Goal: Information Seeking & Learning: Find specific page/section

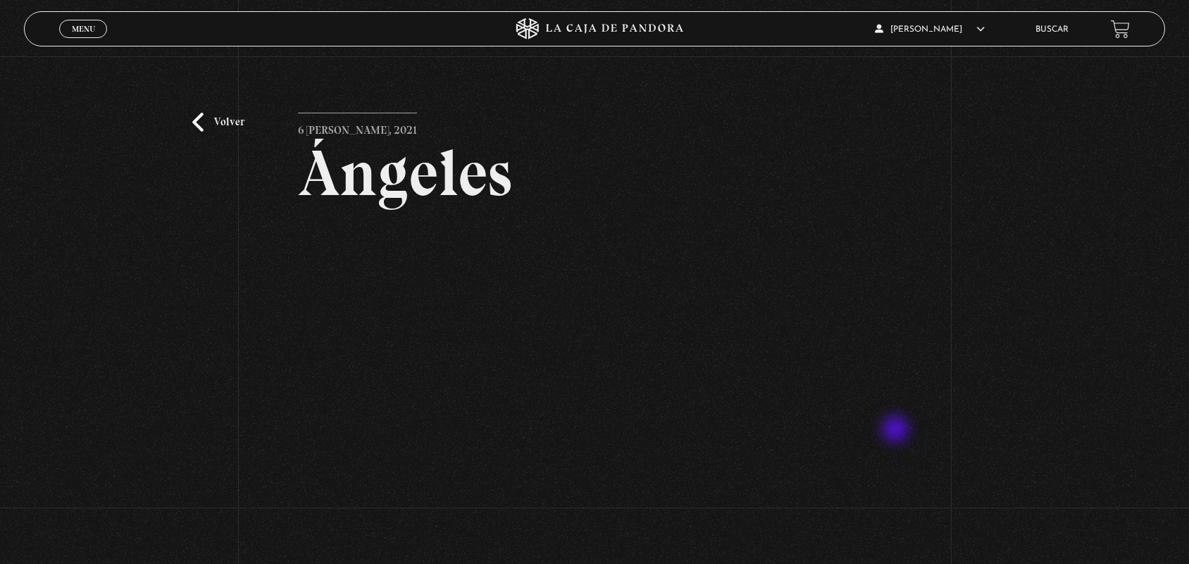
scroll to position [46, 0]
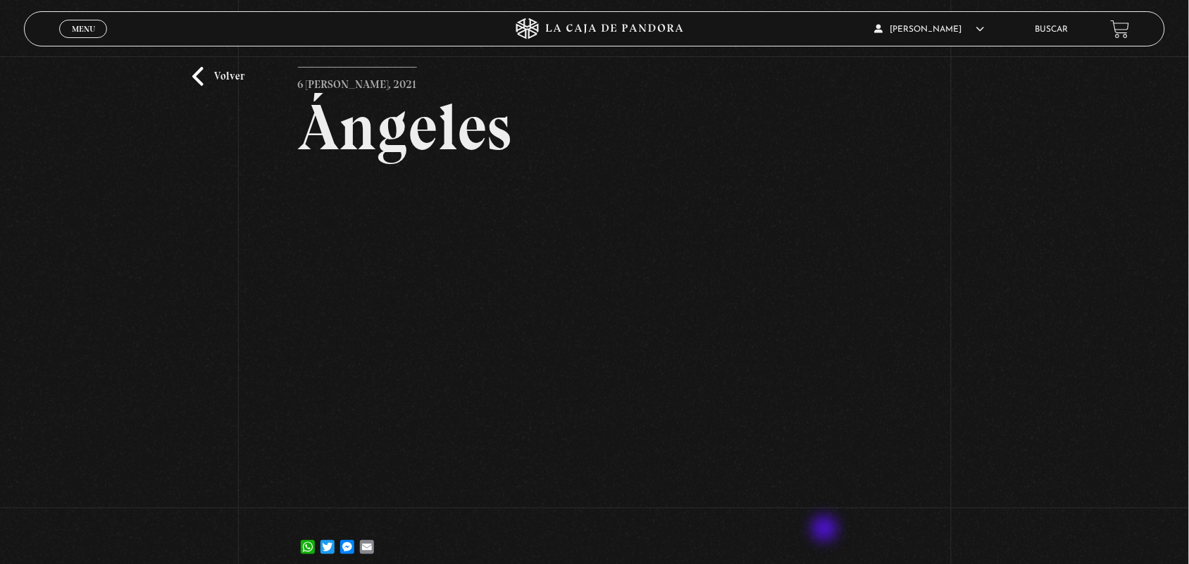
drag, startPoint x: 826, startPoint y: 530, endPoint x: 833, endPoint y: 525, distance: 9.0
click at [826, 530] on div "WhatsApp Twitter Messenger Email" at bounding box center [595, 540] width 594 height 28
click at [1053, 32] on link "Buscar" at bounding box center [1051, 29] width 33 height 8
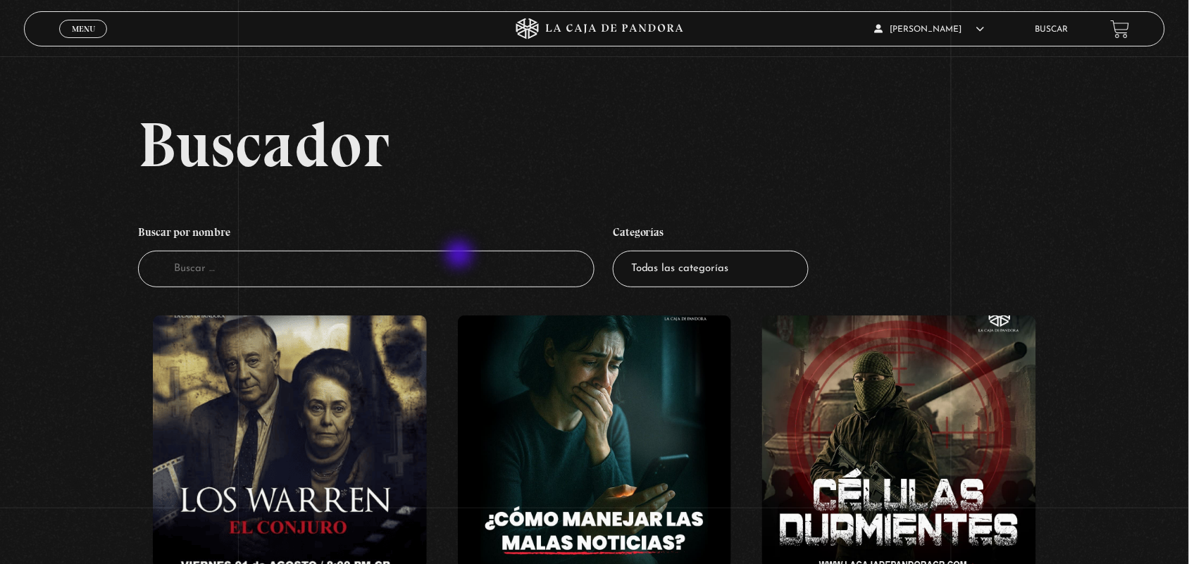
click at [463, 282] on input "Buscador" at bounding box center [366, 269] width 456 height 37
type input "2"
type input "3 am"
click at [462, 273] on input "3 am" at bounding box center [366, 269] width 456 height 37
type input "3"
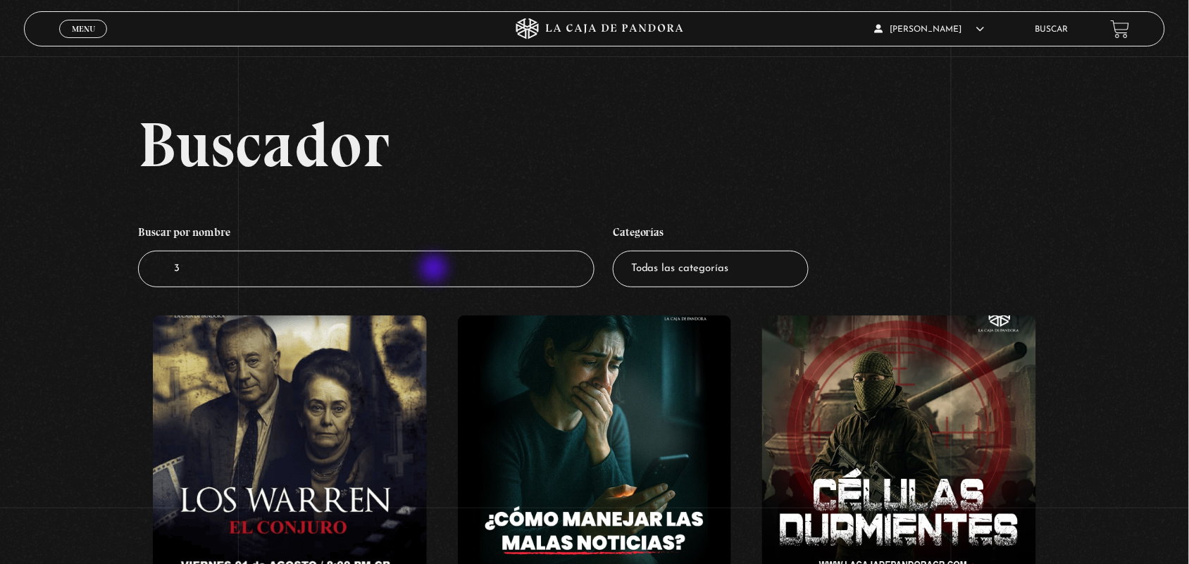
click at [441, 273] on input "3" at bounding box center [366, 269] width 456 height 37
click at [723, 276] on select "Todas las categorías 11:11 Humanitario (1) Amo los Lunes (2) Análisis de series…" at bounding box center [711, 269] width 196 height 37
click at [488, 271] on input "Buscador" at bounding box center [366, 269] width 456 height 37
type input "despertar"
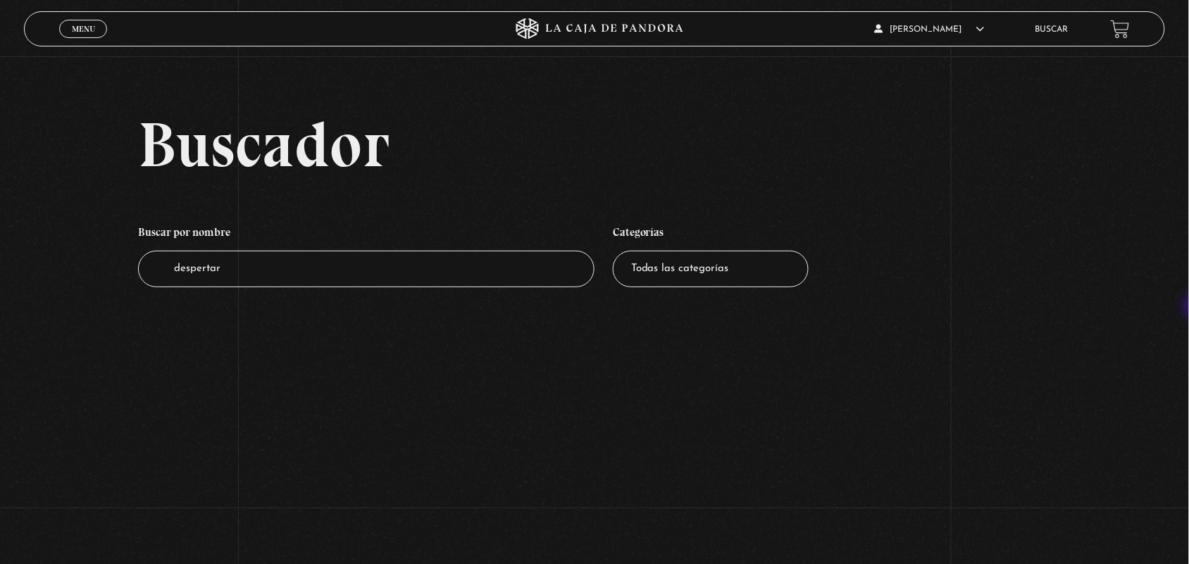
scroll to position [216, 0]
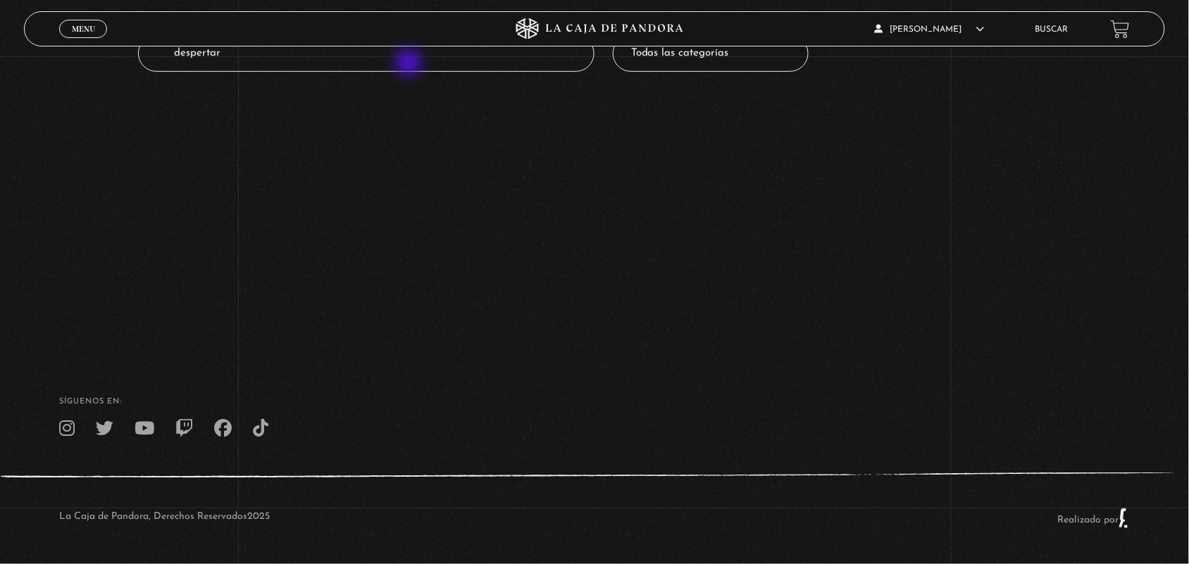
click at [406, 60] on input "despertar" at bounding box center [366, 53] width 456 height 37
type input "d"
type input "3"
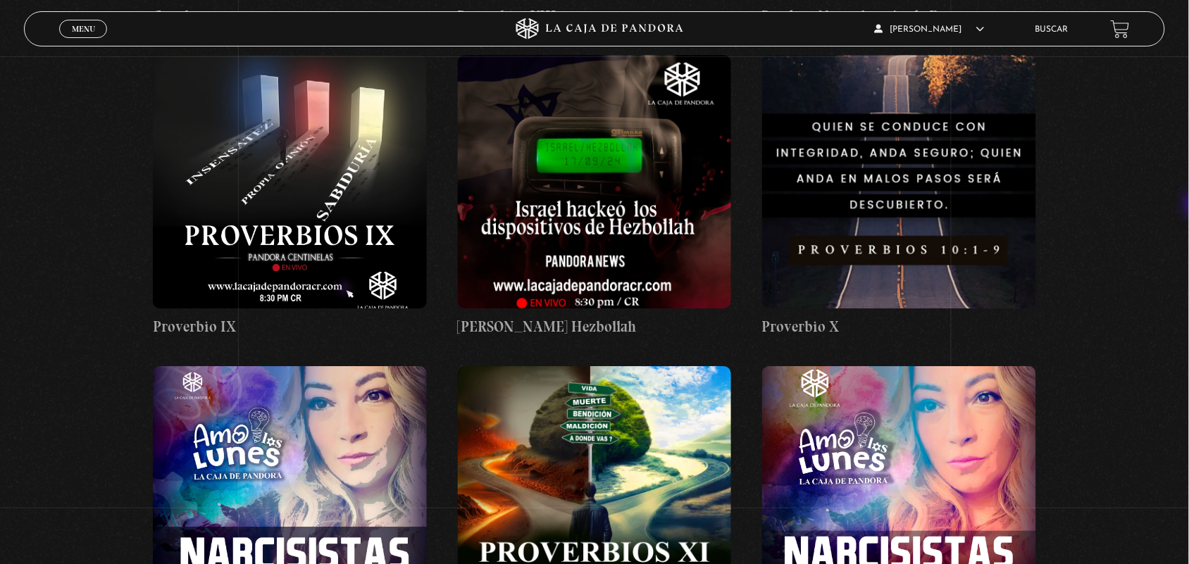
scroll to position [2958, 0]
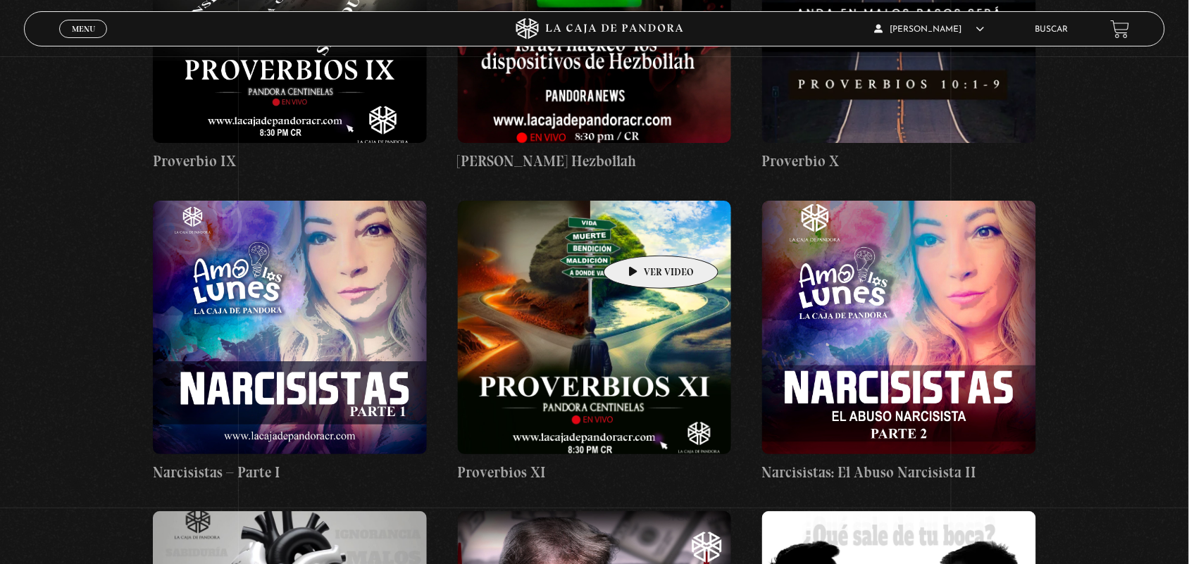
click at [639, 235] on figure at bounding box center [595, 328] width 274 height 254
